Goal: Navigation & Orientation: Find specific page/section

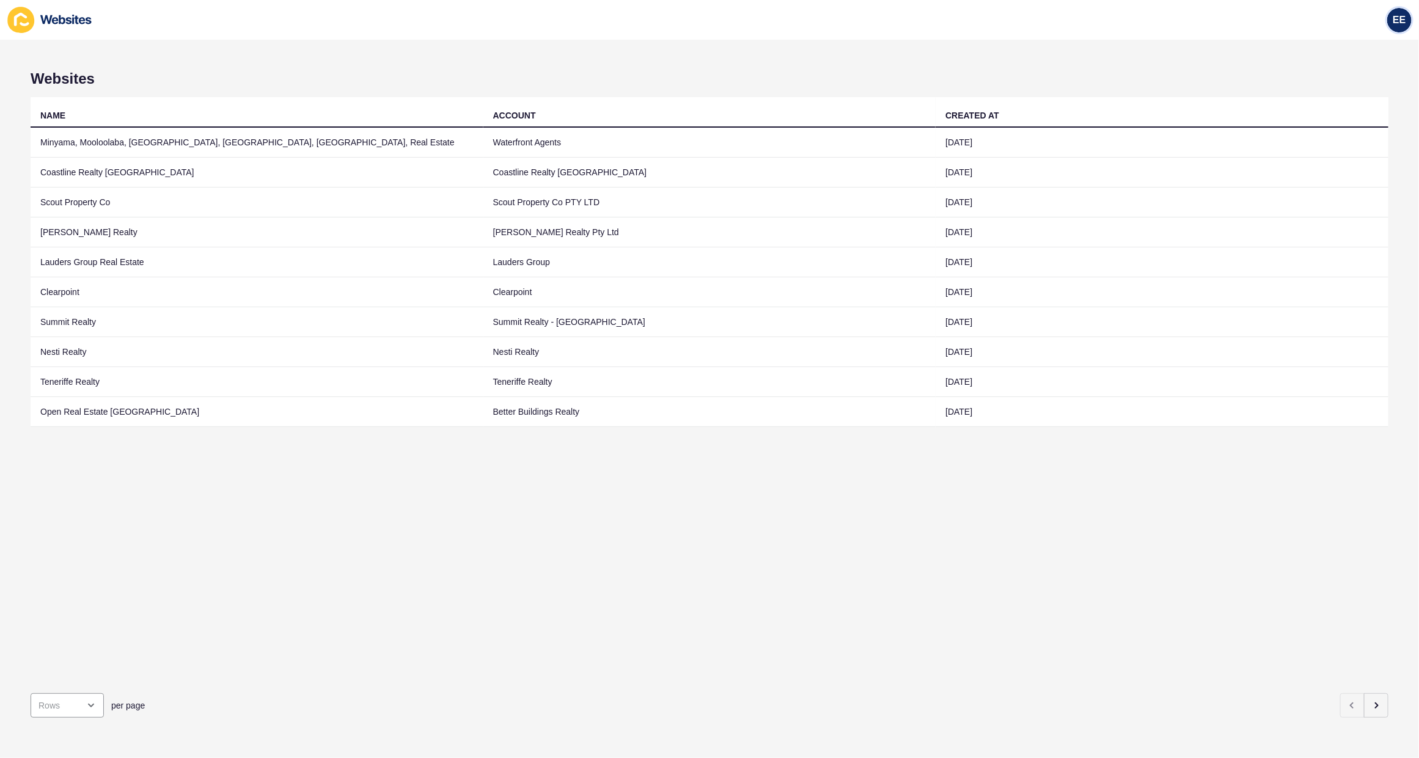
click at [1407, 22] on div "EE" at bounding box center [1399, 20] width 24 height 24
click at [1355, 104] on link "Logout" at bounding box center [1370, 101] width 90 height 27
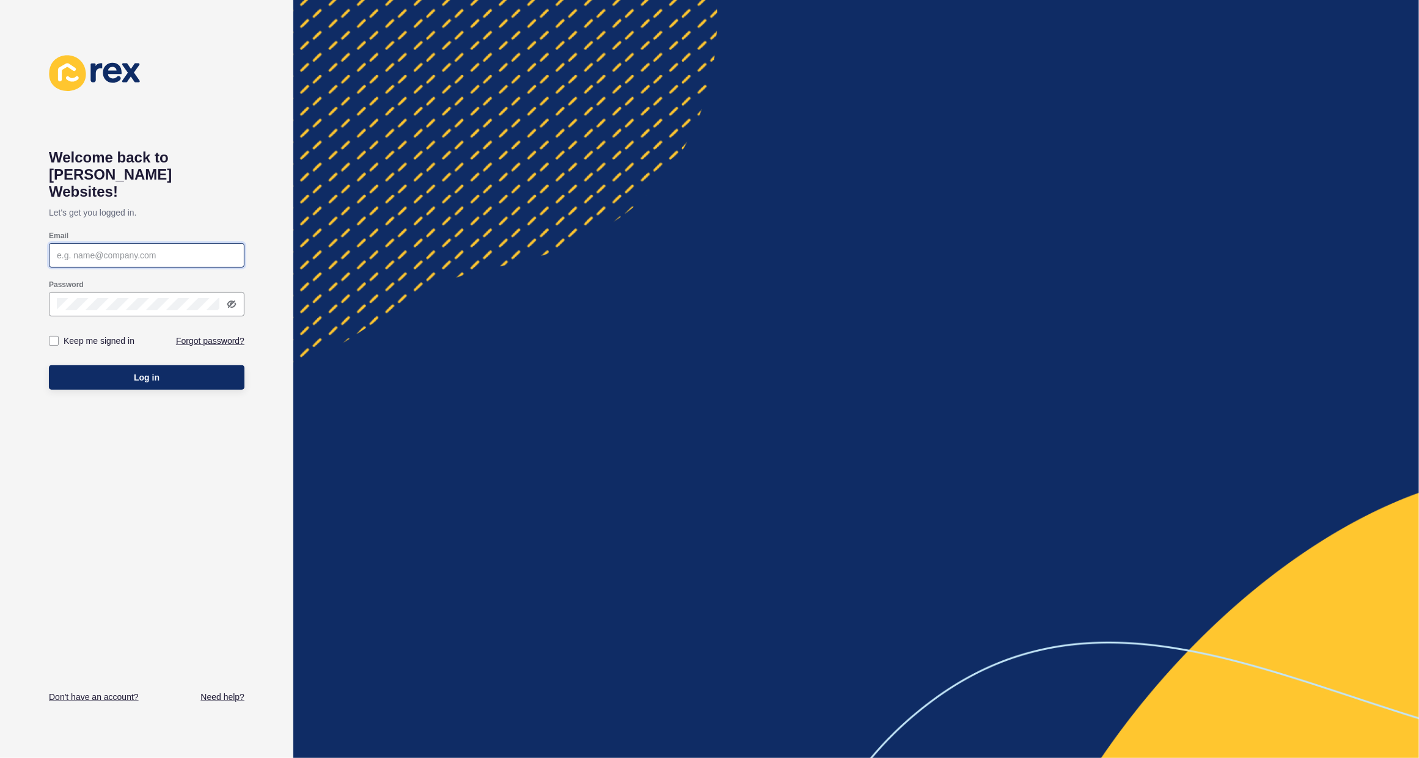
type input "[PERSON_NAME][EMAIL_ADDRESS][PERSON_NAME][DOMAIN_NAME]"
click at [148, 372] on span "Log in" at bounding box center [147, 378] width 26 height 12
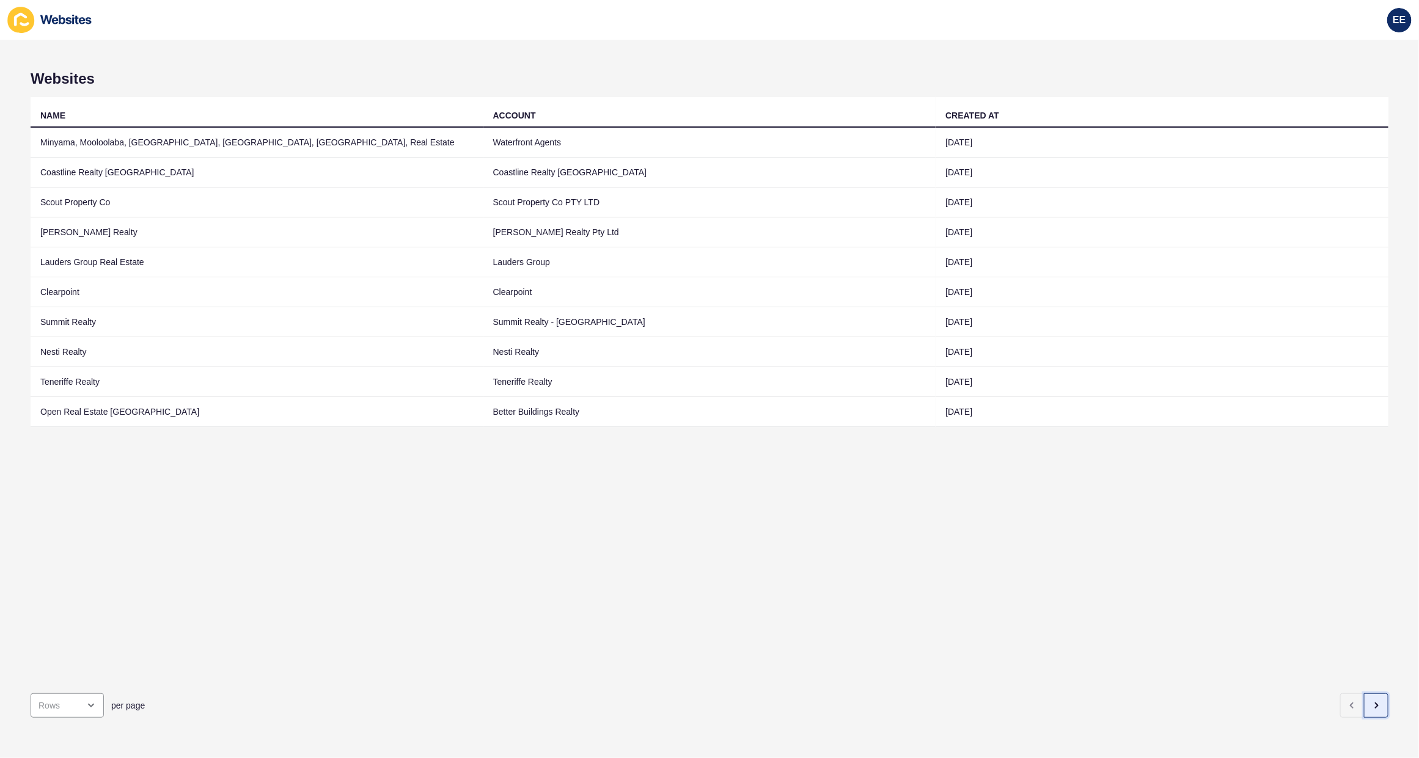
click at [1372, 694] on button "button" at bounding box center [1376, 706] width 24 height 24
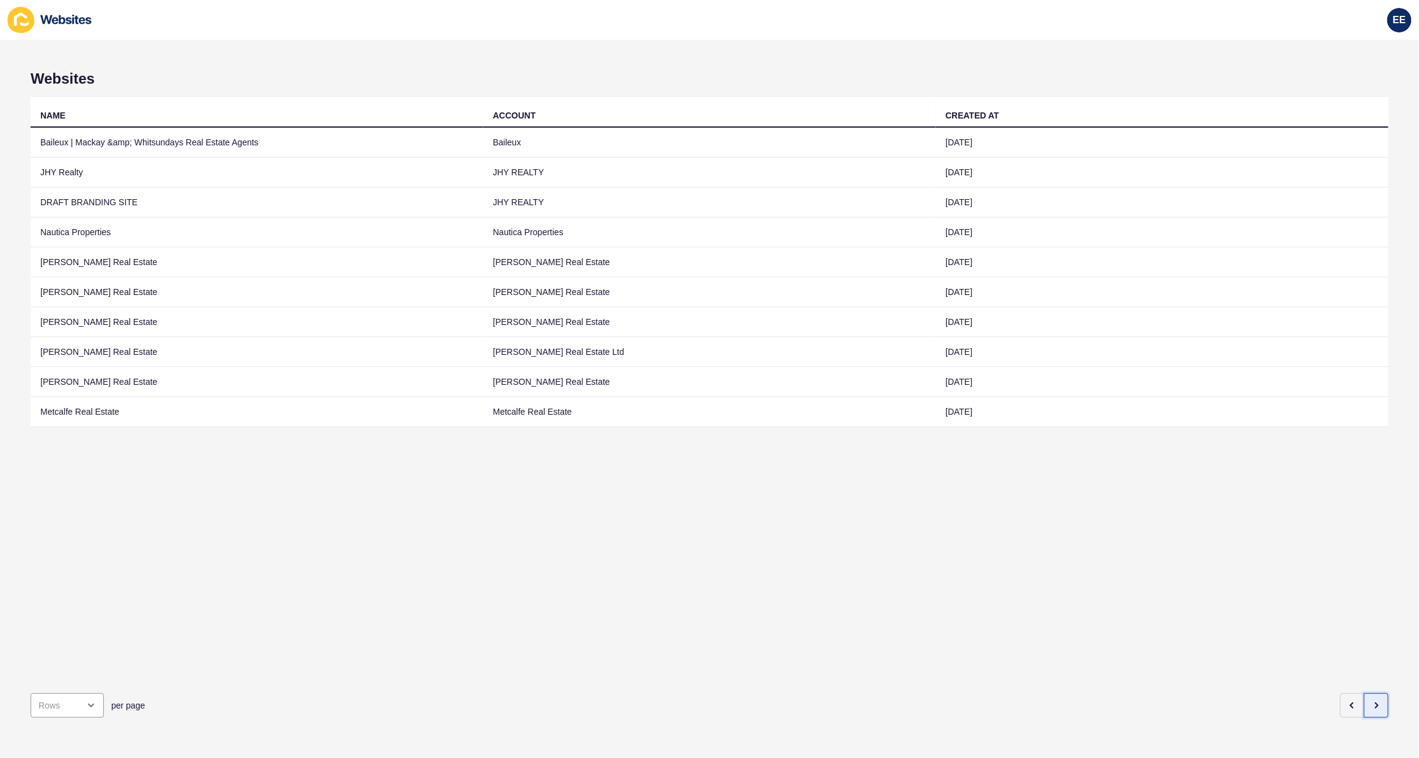
click at [1372, 694] on button "button" at bounding box center [1376, 706] width 24 height 24
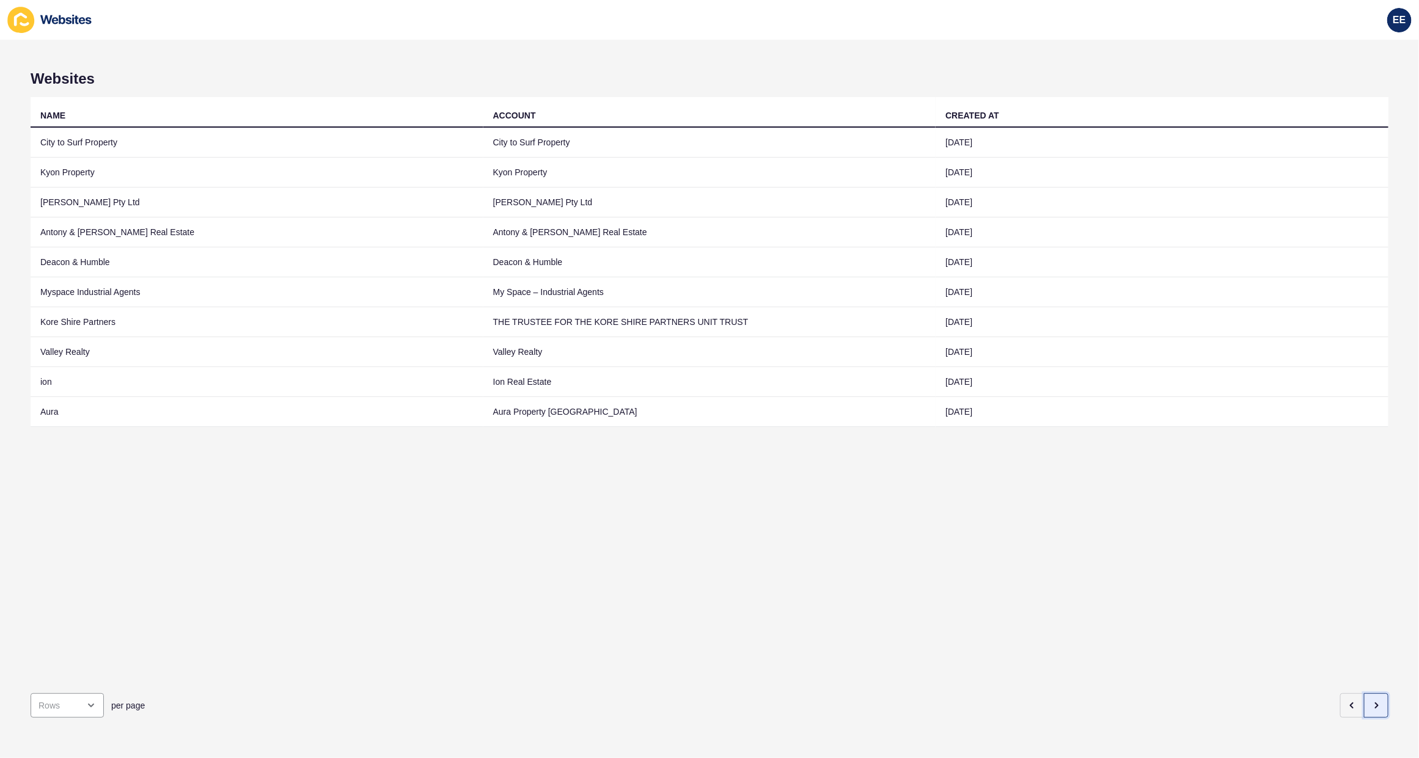
click at [1372, 694] on button "button" at bounding box center [1376, 706] width 24 height 24
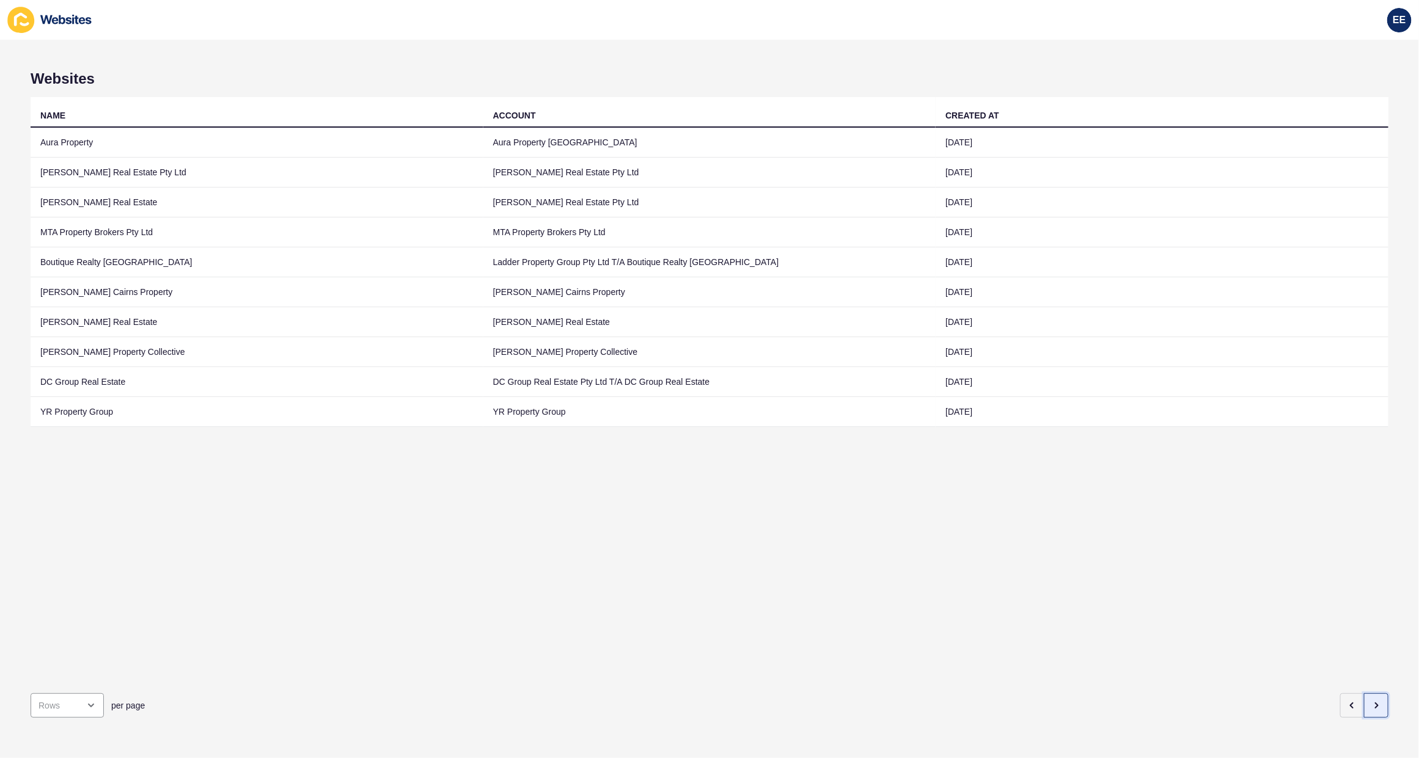
click at [1372, 694] on button "button" at bounding box center [1376, 706] width 24 height 24
click at [1370, 694] on button "button" at bounding box center [1376, 706] width 24 height 24
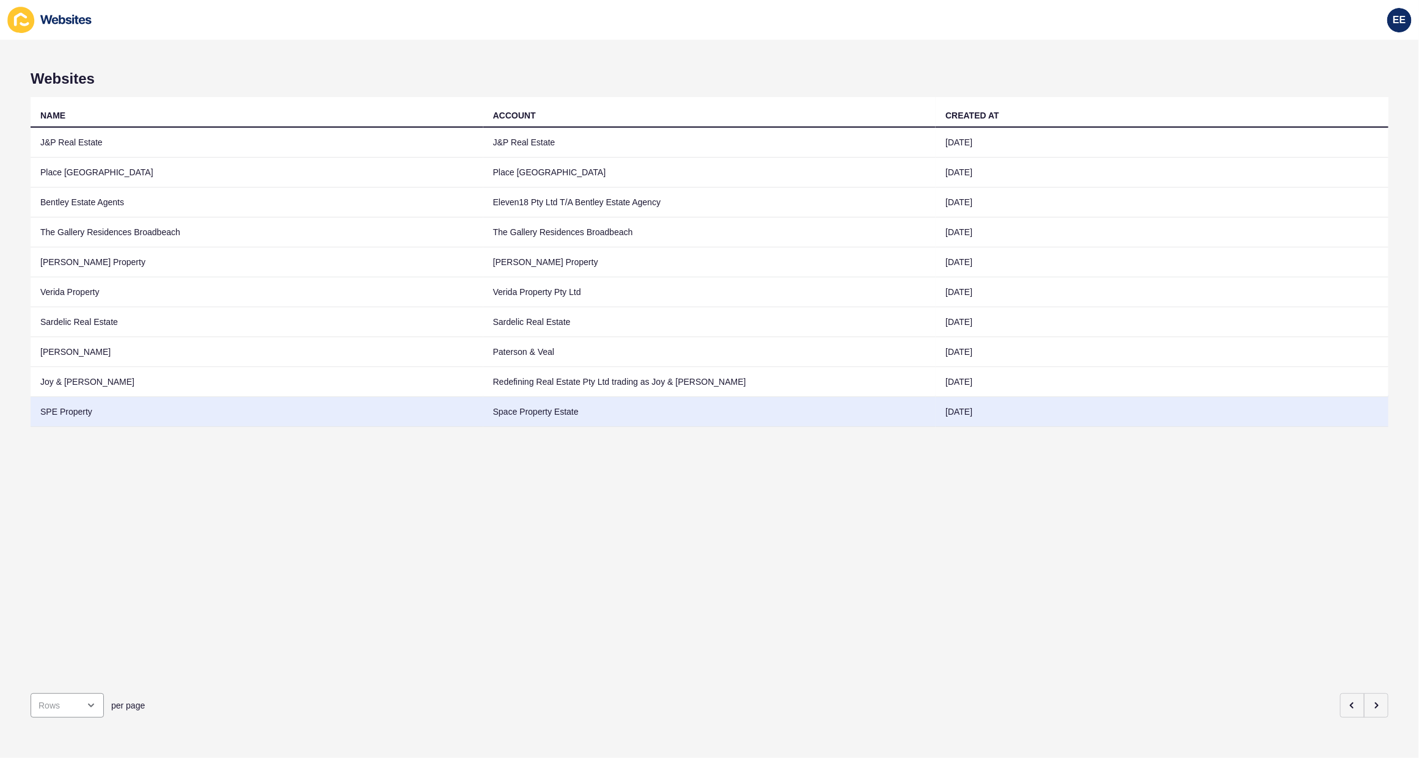
click at [86, 410] on td "SPE Property" at bounding box center [257, 412] width 453 height 30
